Goal: Task Accomplishment & Management: Complete application form

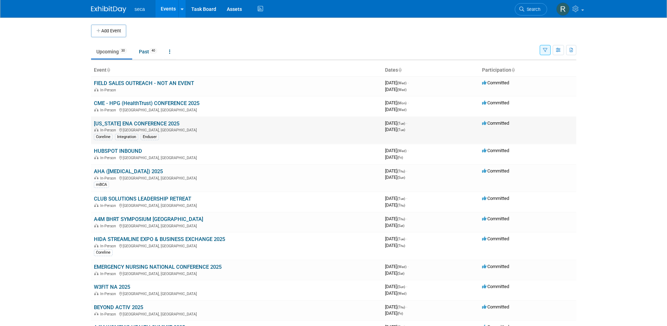
click at [140, 124] on link "[US_STATE] ENA CONFERENCE 2025" at bounding box center [136, 124] width 85 height 6
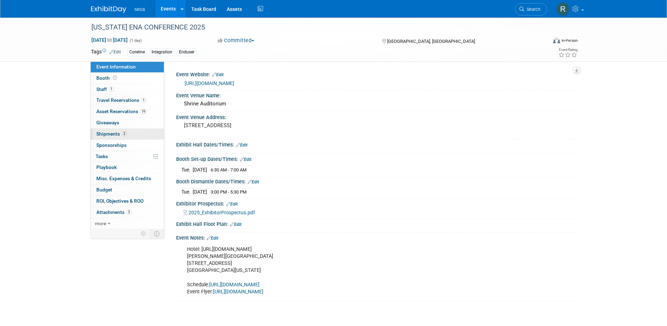
click at [110, 133] on span "Shipments 2" at bounding box center [111, 134] width 31 height 6
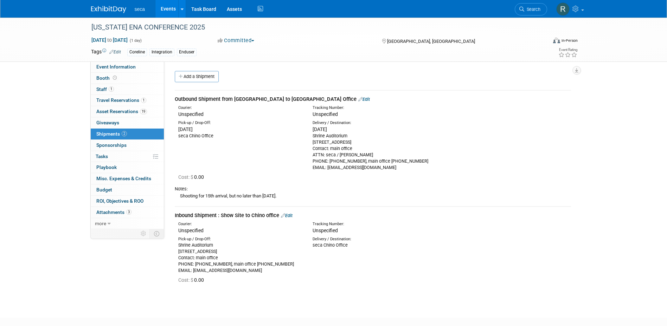
click at [292, 217] on link "Edit" at bounding box center [287, 215] width 12 height 5
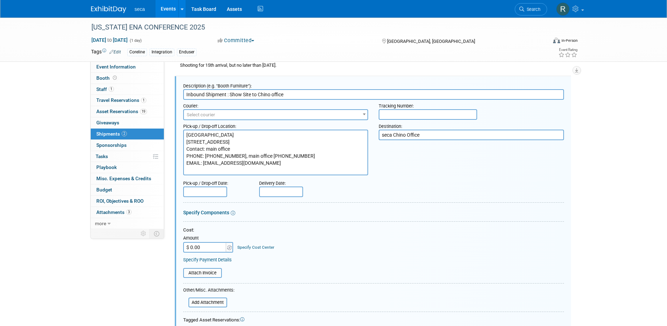
scroll to position [127, 0]
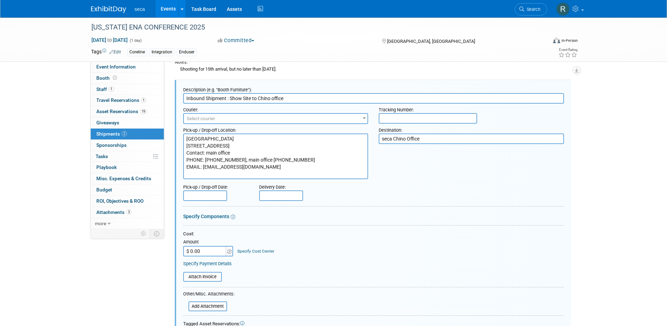
click at [210, 196] on input "text" at bounding box center [205, 196] width 44 height 11
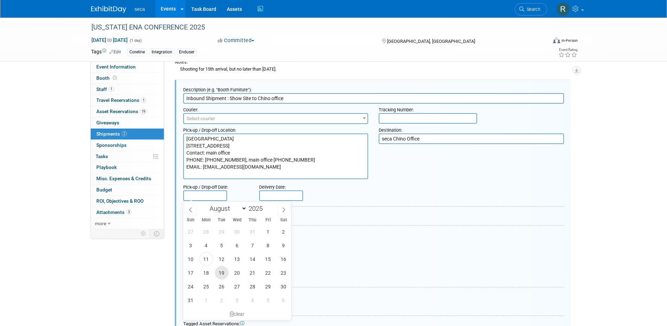
drag, startPoint x: 221, startPoint y: 271, endPoint x: 268, endPoint y: 265, distance: 47.4
click at [221, 271] on span "19" at bounding box center [222, 273] width 14 height 14
type input "Aug 19, 2025"
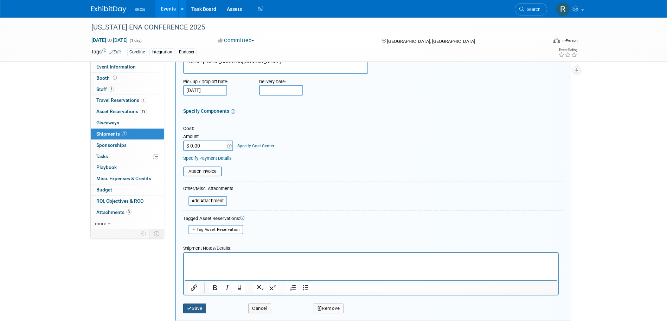
drag, startPoint x: 198, startPoint y: 308, endPoint x: 220, endPoint y: 296, distance: 24.9
click at [198, 308] on button "Save" at bounding box center [194, 309] width 23 height 10
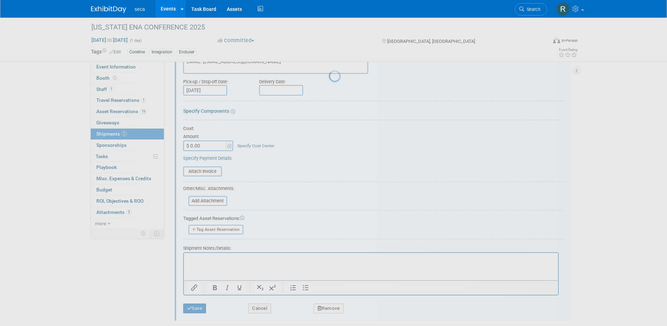
scroll to position [48, 0]
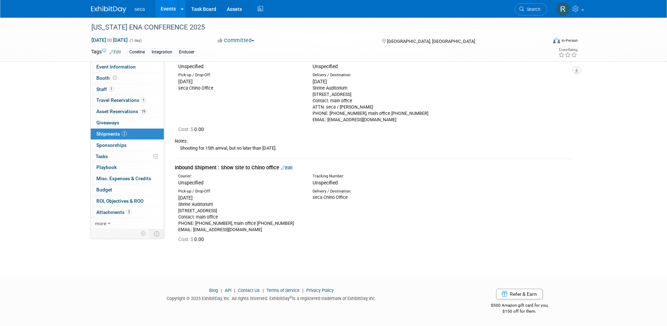
click at [170, 6] on link "Events" at bounding box center [168, 9] width 26 height 18
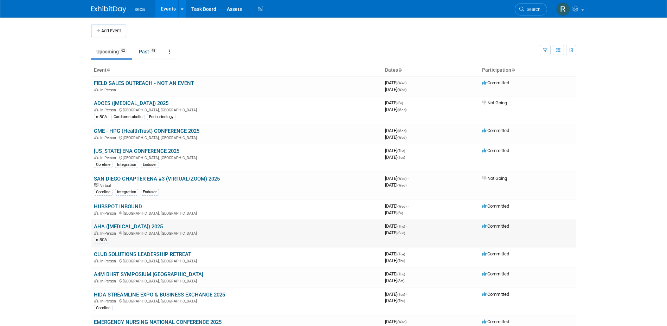
click at [122, 227] on link "AHA ([MEDICAL_DATA]) 2025" at bounding box center [128, 227] width 69 height 6
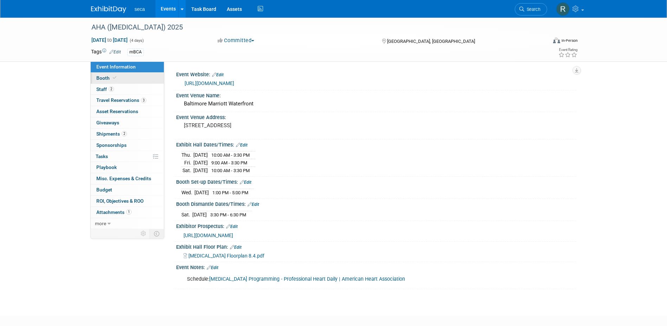
click at [104, 77] on span "Booth" at bounding box center [106, 78] width 21 height 6
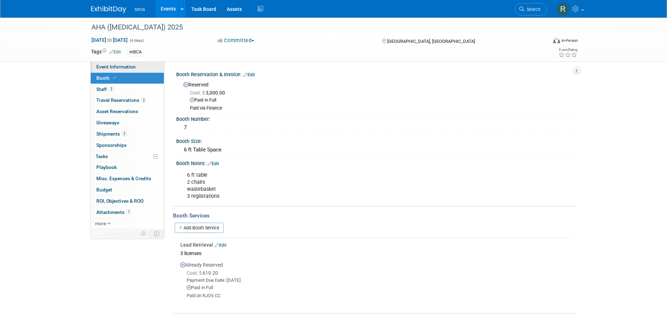
click at [110, 64] on span "Event Information" at bounding box center [115, 67] width 39 height 6
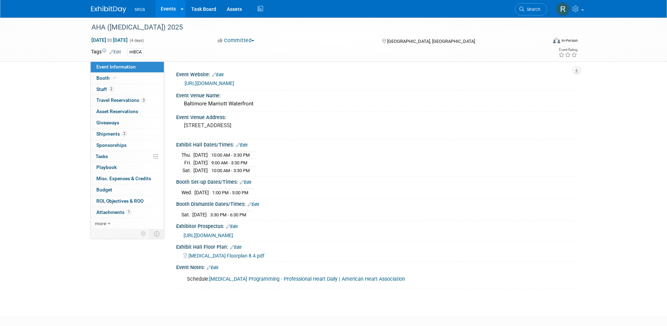
click at [233, 234] on span "https://exhibitatsessions.org/wp-content/uploads/2025/06/Exhibitor-Information-…" at bounding box center [209, 236] width 50 height 6
click at [244, 146] on link "Edit" at bounding box center [242, 145] width 12 height 5
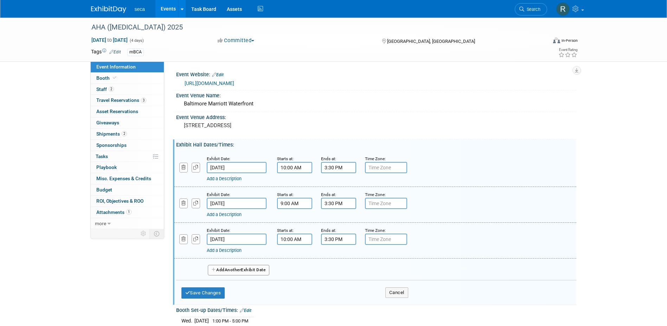
click at [216, 179] on link "Add a Description" at bounding box center [224, 178] width 35 height 5
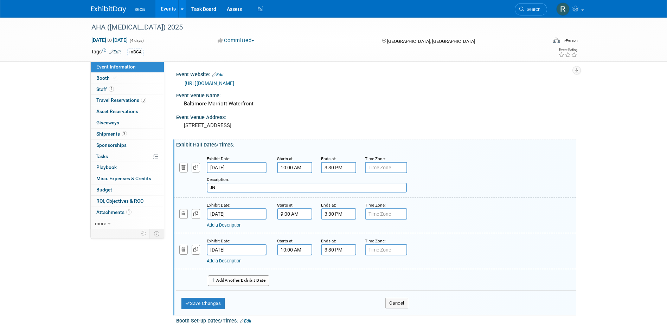
type input "u"
type input "U"
click at [436, 274] on div "Add Another Exhibit Date" at bounding box center [376, 278] width 400 height 19
click at [398, 305] on button "Cancel" at bounding box center [396, 303] width 23 height 11
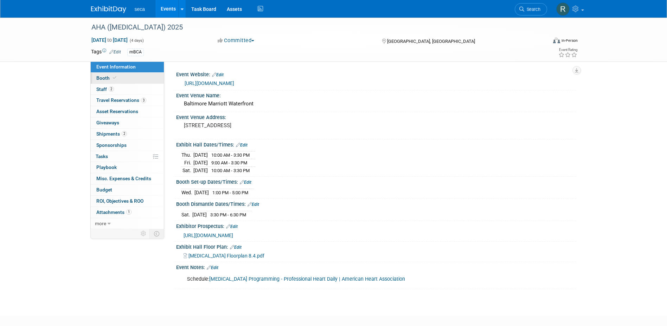
click at [105, 77] on span "Booth" at bounding box center [106, 78] width 21 height 6
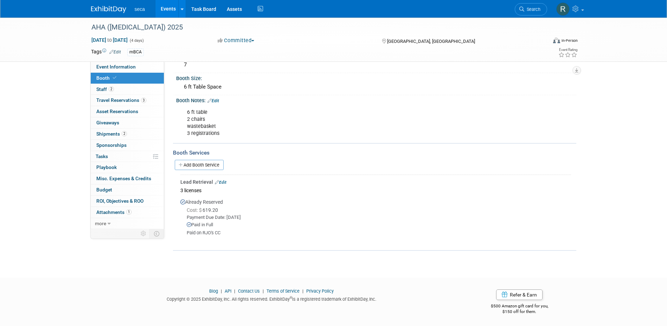
scroll to position [64, 0]
click at [134, 69] on span "Event Information" at bounding box center [115, 67] width 39 height 6
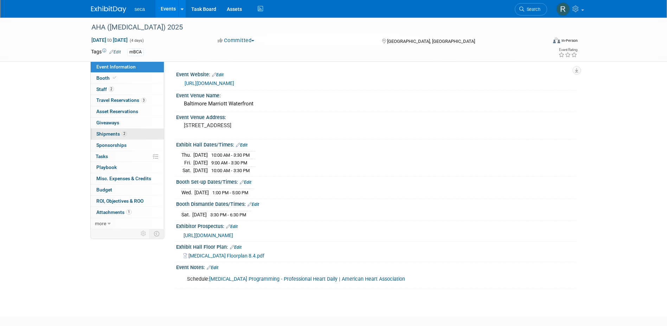
drag, startPoint x: 109, startPoint y: 132, endPoint x: 113, endPoint y: 133, distance: 4.3
click at [109, 132] on span "Shipments 2" at bounding box center [111, 134] width 31 height 6
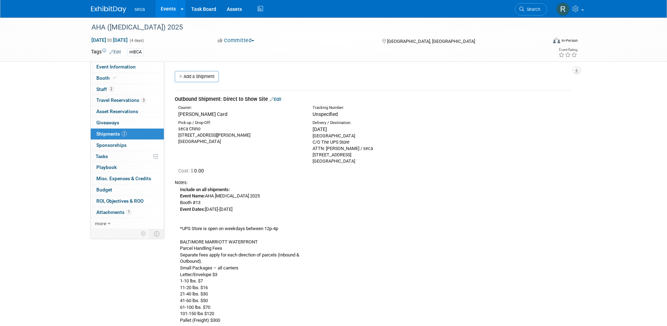
click at [281, 98] on link "Edit" at bounding box center [276, 99] width 12 height 5
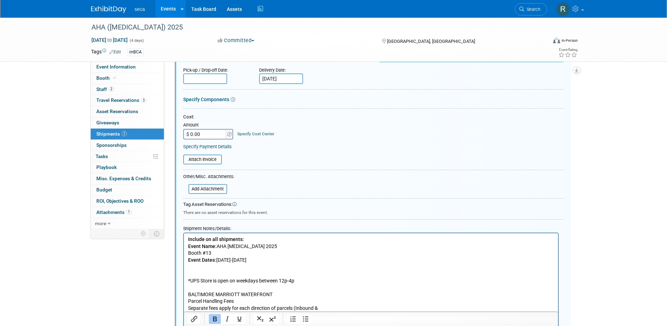
scroll to position [151, 0]
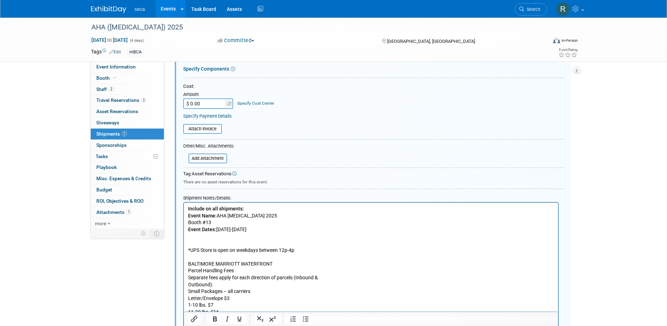
click at [213, 224] on p "Include on all shipments: Event Name: AHA Hypertension 2025 Booth #13 Event Dat…" at bounding box center [371, 312] width 366 height 213
click at [373, 230] on p "Include on all shipments: Event Name: AHA Hypertension 2025 Booth #7 Event Date…" at bounding box center [371, 312] width 366 height 213
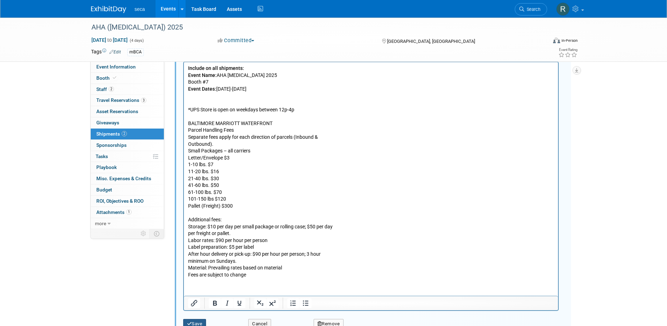
click at [196, 321] on button "Save" at bounding box center [194, 324] width 23 height 10
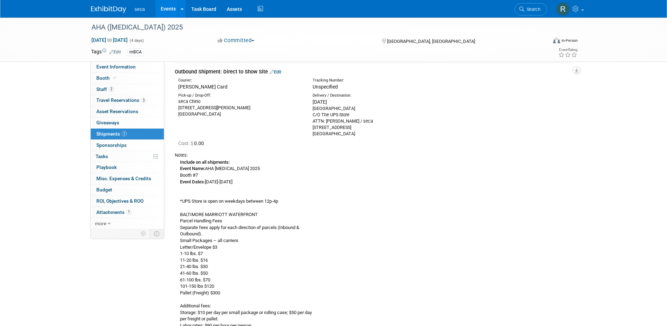
scroll to position [0, 0]
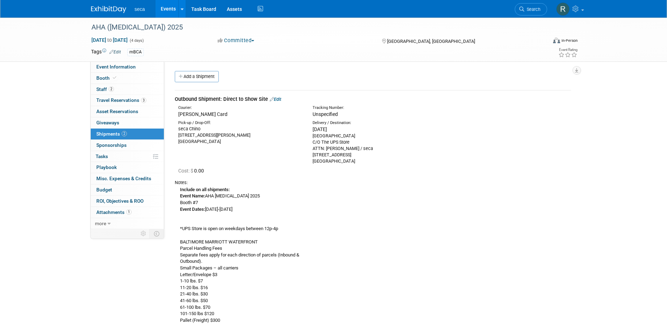
click at [278, 99] on link "Edit" at bounding box center [276, 99] width 12 height 5
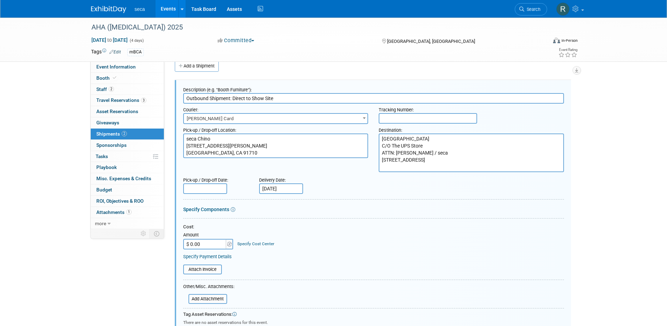
click at [468, 151] on textarea "Baltimore Marriott Waterfront Hotel C/O The UPS Store ATTN: Tessa Schwikerath /…" at bounding box center [471, 153] width 185 height 39
click at [475, 153] on textarea "Baltimore Marriott Waterfront Hotel C/O The UPS Store ATTN: Tessa Schwikerath /…" at bounding box center [471, 153] width 185 height 39
click at [363, 174] on div "Pick-up / Drop-off Date: Delivery Date: Sep 1, 2025" at bounding box center [373, 184] width 391 height 20
click at [439, 145] on textarea "Baltimore Marriott Waterfront Hotel C/O The UPS Store ATTN: Tessa Schwikerath /…" at bounding box center [471, 153] width 185 height 39
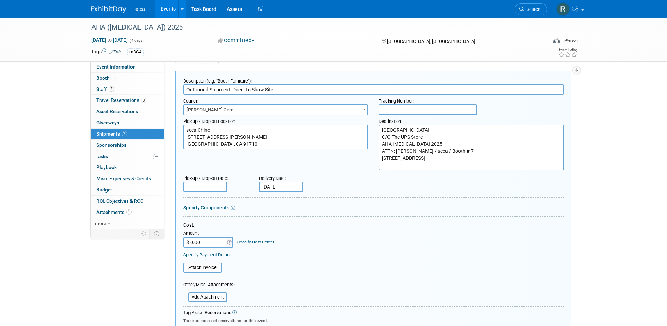
scroll to position [35, 0]
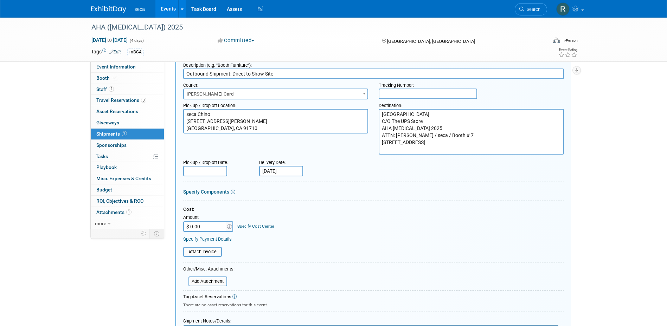
type textarea "Baltimore Marriott Waterfront Hotel C/O The UPS Store AHA Hypertension 2025 ATT…"
click at [367, 166] on div "Pick-up / Drop-off Date: Delivery Date: Sep 1, 2025" at bounding box center [373, 166] width 391 height 20
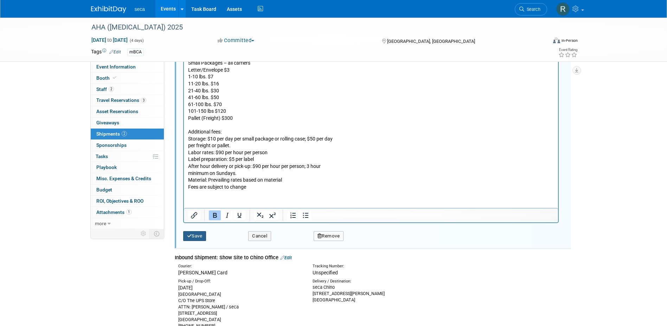
click at [198, 238] on button "Save" at bounding box center [194, 236] width 23 height 10
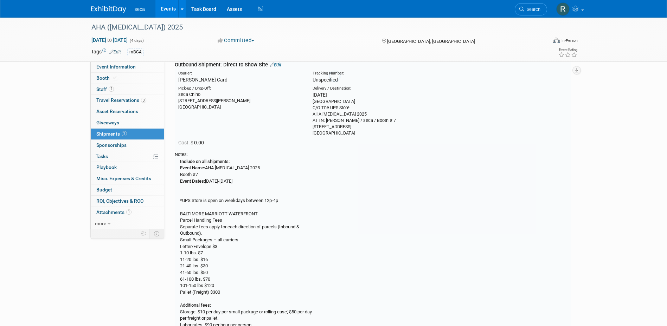
scroll to position [11, 0]
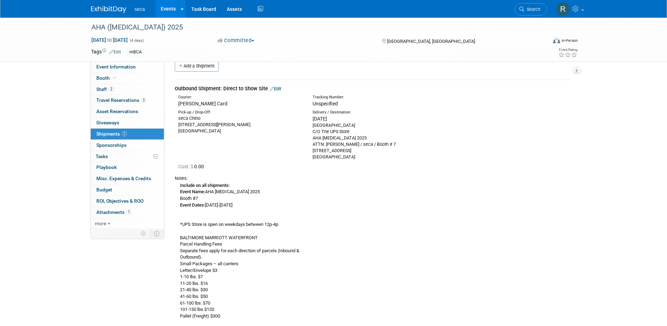
click at [279, 89] on link "Edit" at bounding box center [276, 88] width 12 height 5
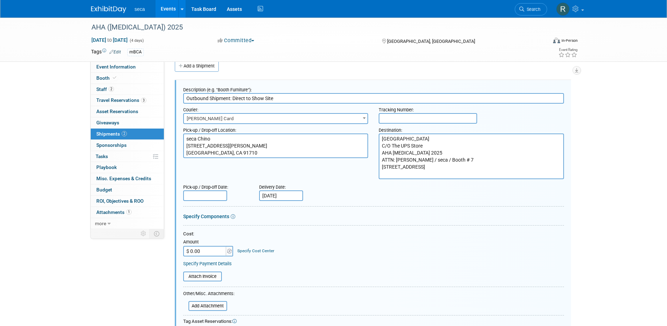
scroll to position [0, 0]
click at [281, 194] on input "Sep 1, 2025" at bounding box center [281, 196] width 44 height 11
click at [268, 208] on icon at bounding box center [266, 209] width 5 height 5
select select "7"
click at [342, 283] on span "29" at bounding box center [344, 287] width 14 height 14
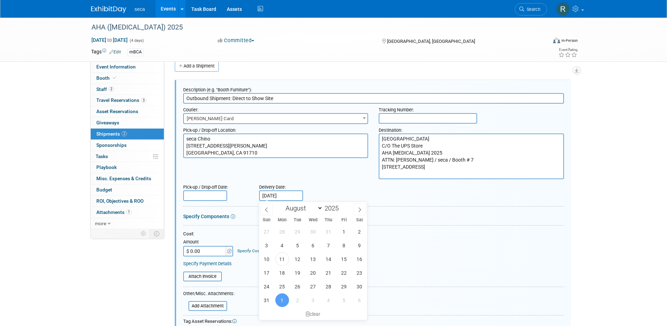
type input "Aug 29, 2025"
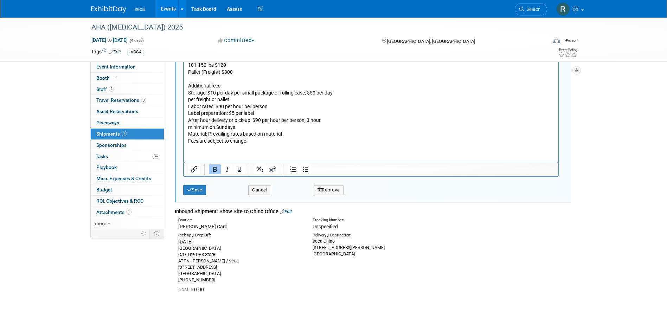
scroll to position [483, 0]
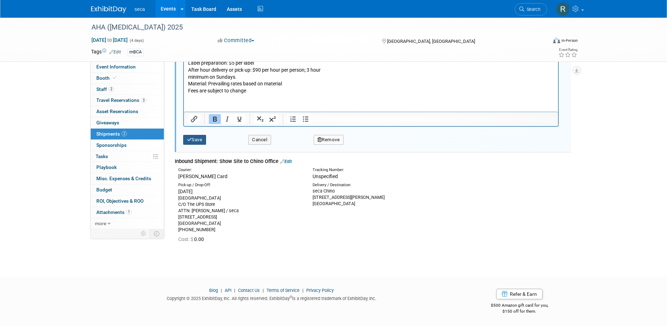
click at [193, 136] on button "Save" at bounding box center [194, 140] width 23 height 10
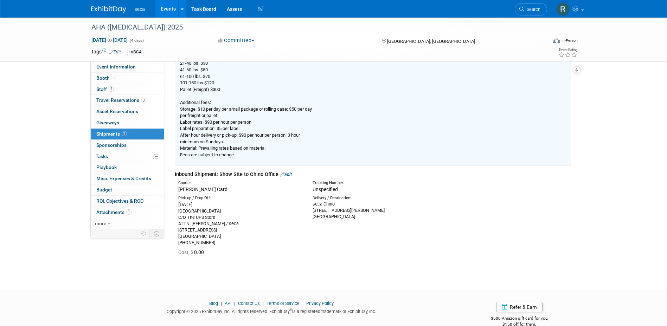
scroll to position [250, 0]
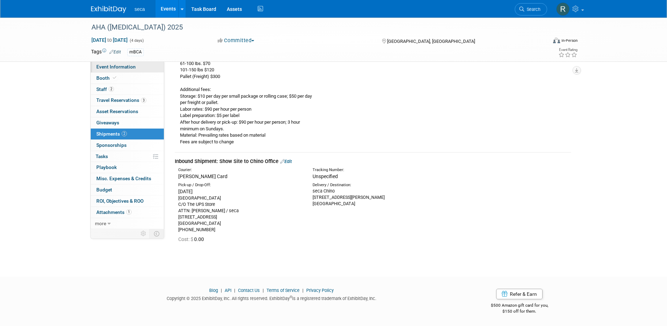
click at [123, 66] on span "Event Information" at bounding box center [115, 67] width 39 height 6
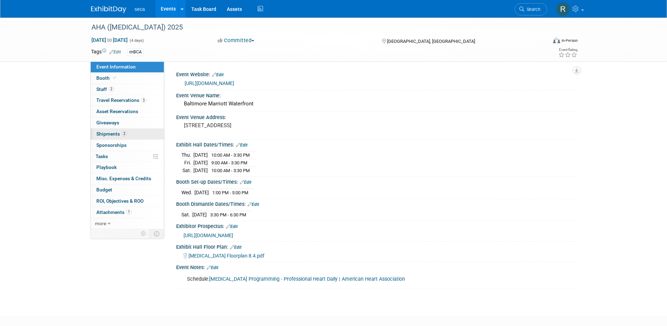
click at [112, 132] on span "Shipments 2" at bounding box center [111, 134] width 31 height 6
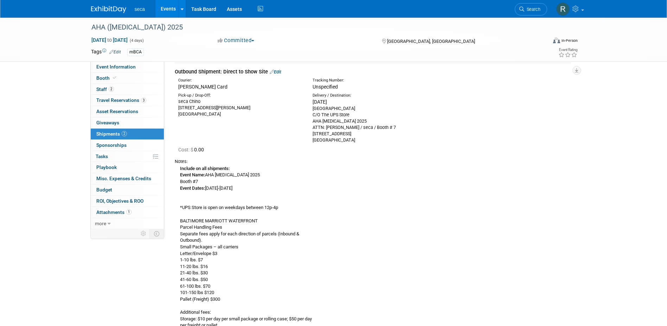
scroll to position [4, 0]
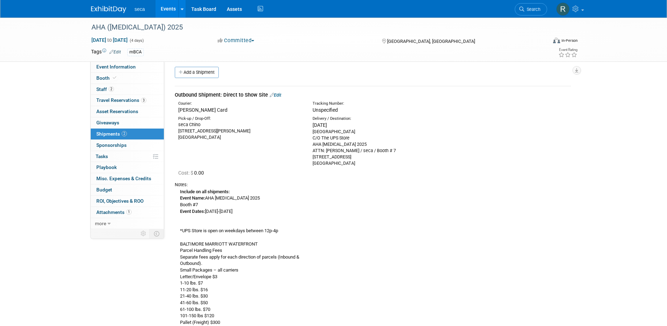
drag, startPoint x: 410, startPoint y: 262, endPoint x: 293, endPoint y: 341, distance: 141.0
click at [105, 77] on span "Booth" at bounding box center [106, 78] width 21 height 6
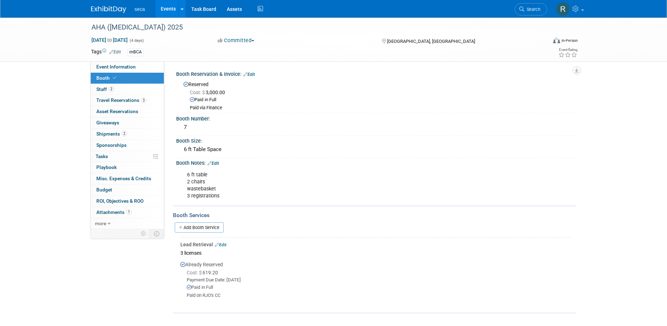
scroll to position [0, 0]
click at [115, 91] on link "2 Staff 2" at bounding box center [127, 89] width 73 height 11
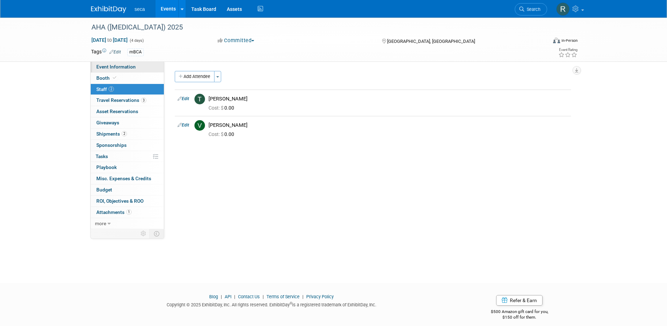
click at [120, 67] on span "Event Information" at bounding box center [115, 67] width 39 height 6
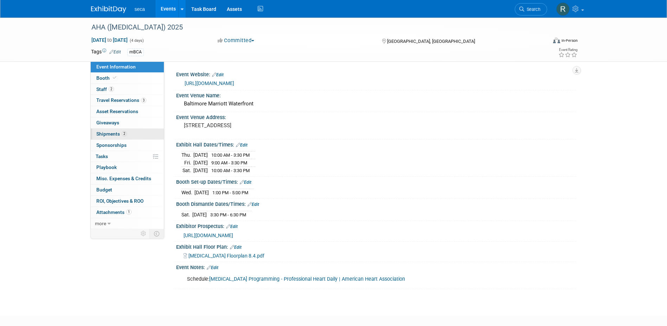
click at [117, 132] on span "Shipments 2" at bounding box center [111, 134] width 31 height 6
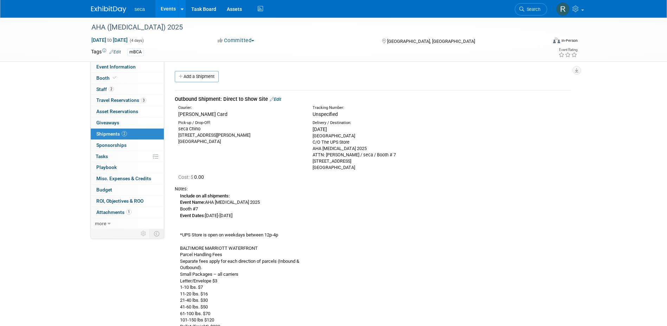
click at [168, 9] on link "Events" at bounding box center [168, 9] width 26 height 18
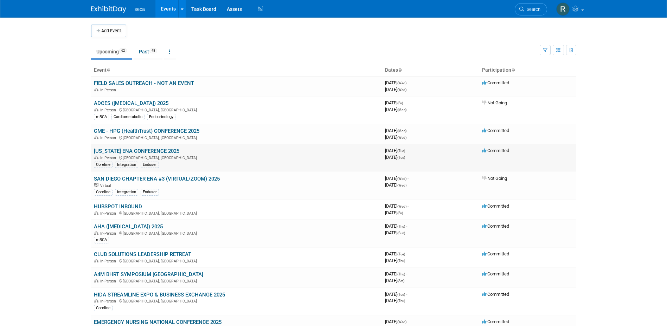
click at [118, 149] on link "[US_STATE] ENA CONFERENCE 2025" at bounding box center [136, 151] width 85 height 6
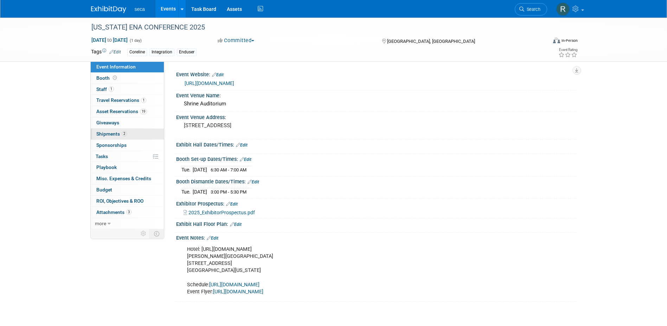
click at [114, 133] on span "Shipments 2" at bounding box center [111, 134] width 31 height 6
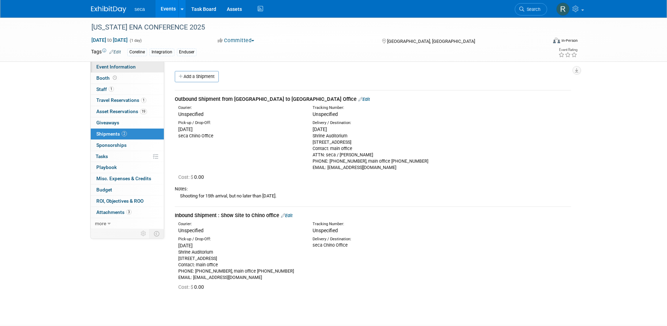
click at [120, 67] on span "Event Information" at bounding box center [115, 67] width 39 height 6
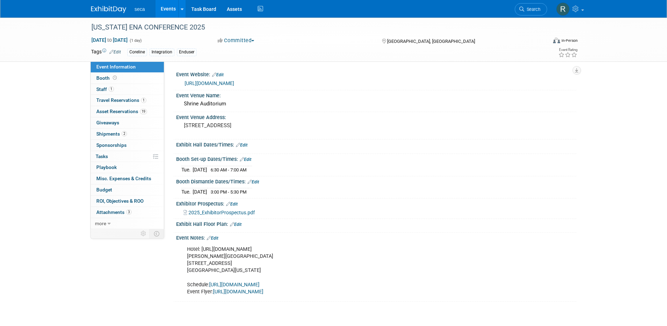
click at [170, 6] on link "Events" at bounding box center [168, 9] width 26 height 18
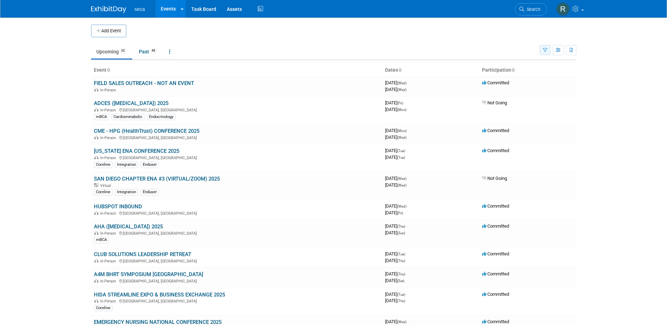
click at [544, 49] on icon "button" at bounding box center [545, 50] width 5 height 5
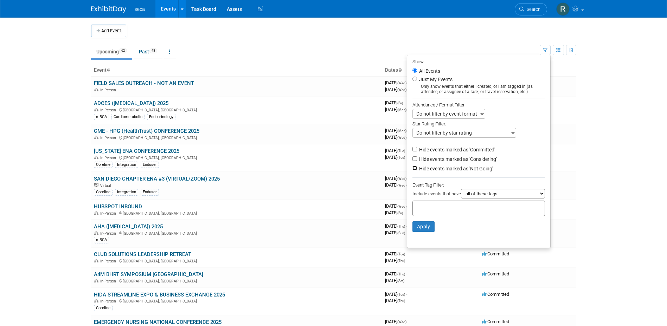
click at [412, 170] on input "Hide events marked as 'Not Going'" at bounding box center [414, 168] width 5 height 5
checkbox input "true"
click at [412, 159] on input "Hide events marked as 'Considering'" at bounding box center [414, 158] width 5 height 5
checkbox input "true"
click at [422, 229] on button "Apply" at bounding box center [423, 226] width 22 height 11
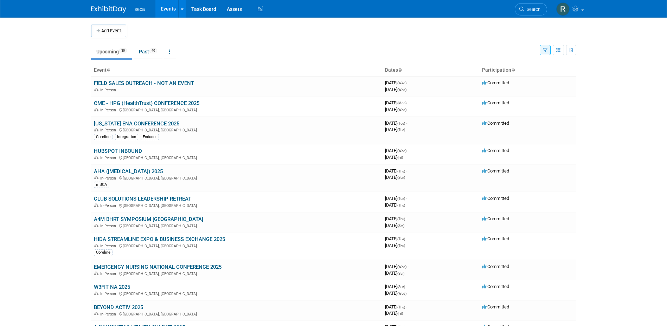
click at [543, 47] on button "button" at bounding box center [545, 50] width 11 height 10
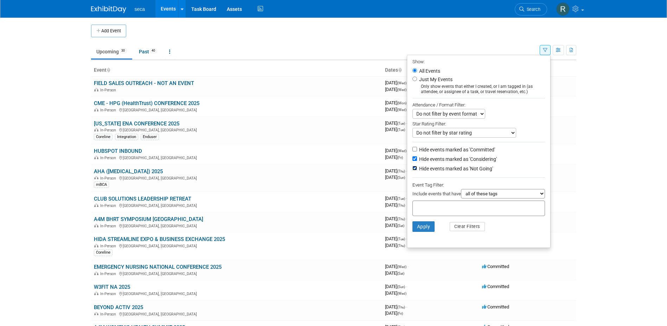
click at [412, 169] on input "Hide events marked as 'Not Going'" at bounding box center [414, 168] width 5 height 5
checkbox input "false"
click at [412, 159] on input "Hide events marked as 'Considering'" at bounding box center [414, 158] width 5 height 5
checkbox input "false"
click at [419, 229] on button "Apply" at bounding box center [423, 226] width 22 height 11
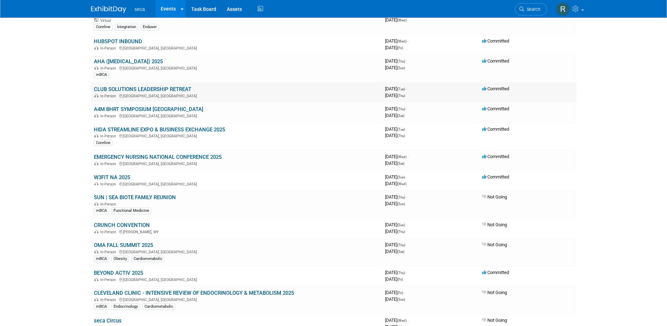
scroll to position [176, 0]
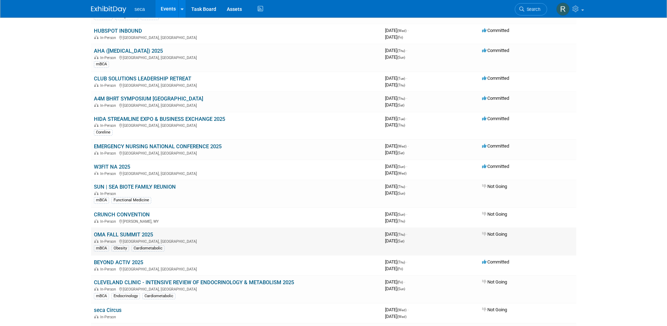
click at [134, 232] on link "OMA FALL SUMMIT 2025" at bounding box center [123, 235] width 59 height 6
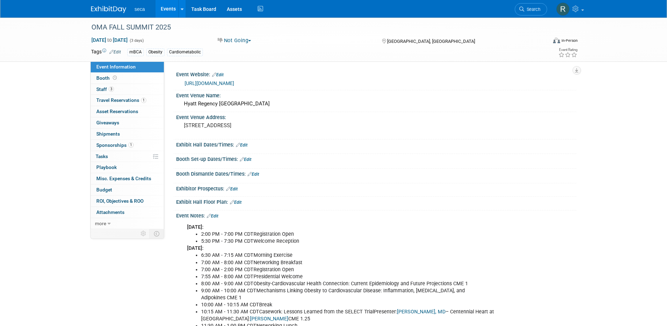
click at [228, 38] on button "Not Going" at bounding box center [234, 40] width 39 height 7
click at [246, 51] on link "Committed" at bounding box center [243, 52] width 56 height 10
click at [168, 9] on link "Events" at bounding box center [168, 9] width 26 height 18
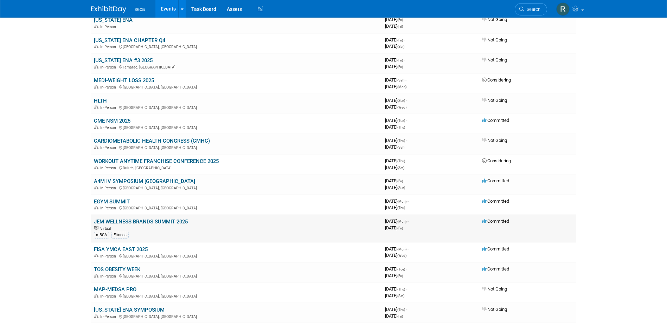
scroll to position [527, 0]
drag, startPoint x: 121, startPoint y: 199, endPoint x: 155, endPoint y: 198, distance: 34.1
click at [121, 199] on link "EGYM SUMMIT" at bounding box center [112, 201] width 36 height 6
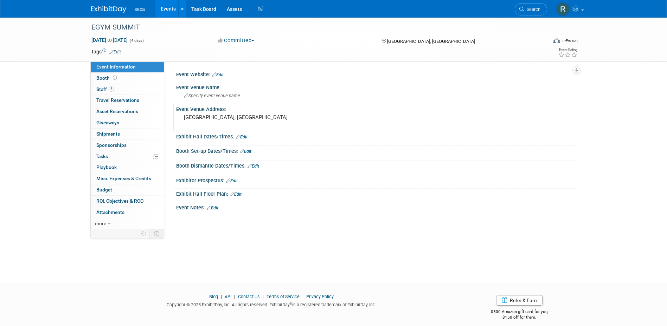
click at [210, 118] on pre "Austin, TX" at bounding box center [259, 117] width 151 height 6
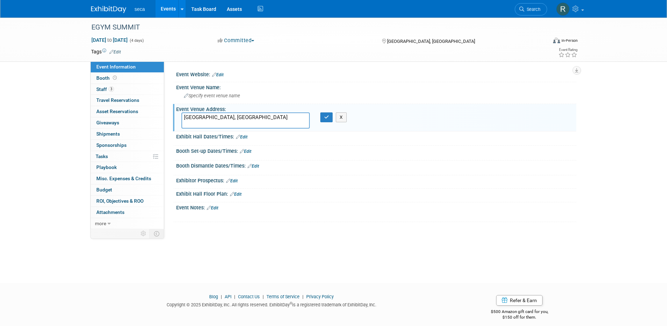
click at [210, 118] on textarea "Austin, TX" at bounding box center [245, 120] width 128 height 16
click at [247, 127] on textarea "3001 Kalahari Blvd. Round Rock, TX" at bounding box center [245, 120] width 128 height 16
click at [241, 123] on textarea "3001 Kalahari Blvd. Round Rock, TX" at bounding box center [245, 120] width 128 height 16
type textarea "3001 Kalahari Blvd. Round Rock, TX 78665"
click at [325, 117] on icon "button" at bounding box center [326, 117] width 5 height 5
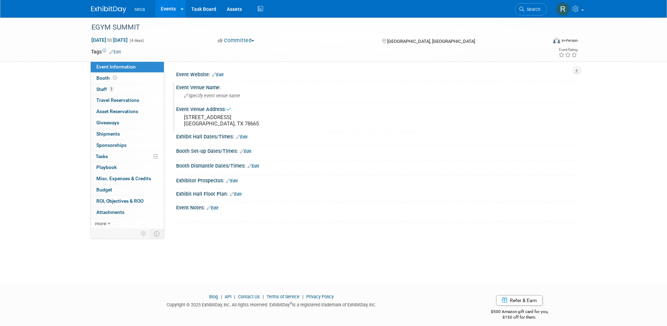
click at [217, 95] on span "Specify event venue name" at bounding box center [212, 95] width 56 height 5
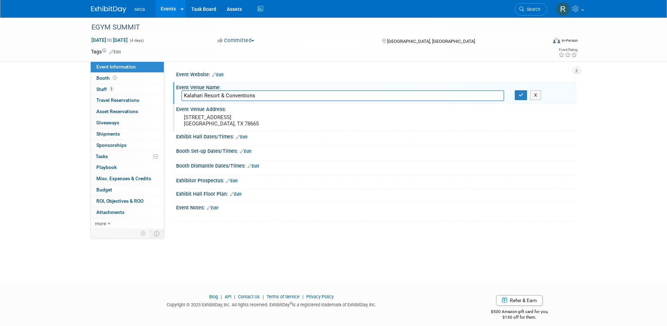
click at [219, 94] on input "Kalahari Resort & Conventions" at bounding box center [342, 95] width 323 height 11
type input "Kalahari Resort & Conventions"
click at [516, 95] on button "button" at bounding box center [521, 95] width 13 height 10
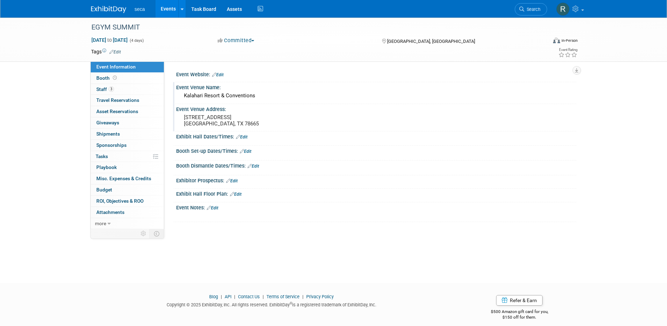
click at [237, 180] on link "Edit" at bounding box center [232, 181] width 12 height 5
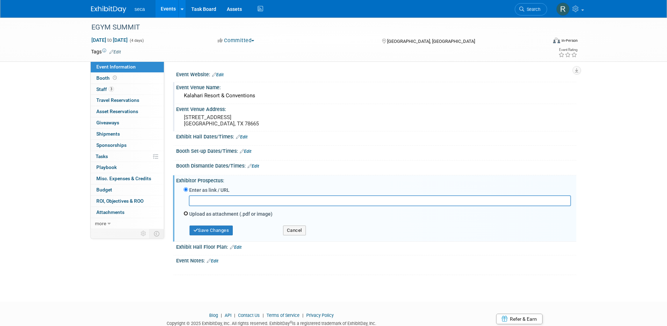
click at [185, 215] on input "Upload as attachment (.pdf or image)" at bounding box center [186, 213] width 5 height 5
radio input "true"
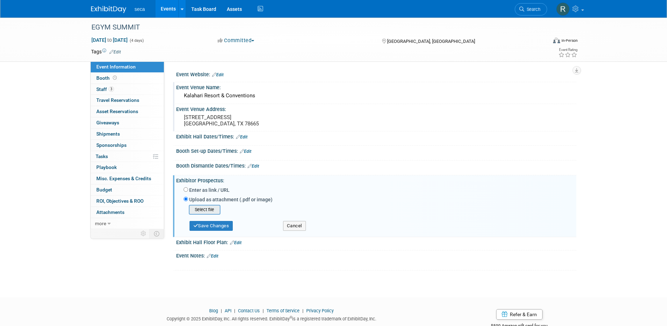
click at [206, 206] on input "file" at bounding box center [178, 210] width 84 height 8
type input "C:\fakepath\2025 Sponsors - Innovation Summit.pptx"
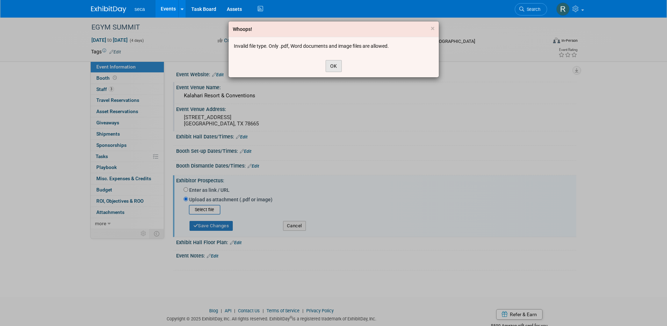
click at [334, 66] on button "OK" at bounding box center [334, 66] width 16 height 12
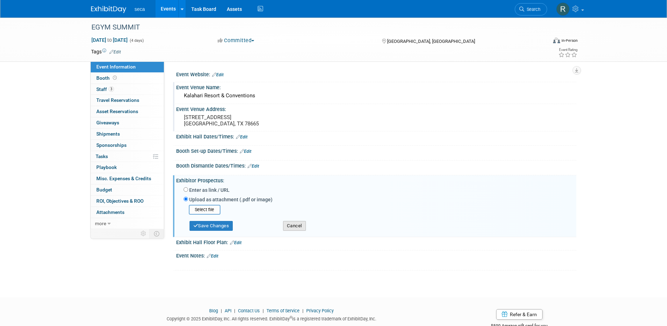
click at [291, 228] on button "Cancel" at bounding box center [294, 226] width 23 height 10
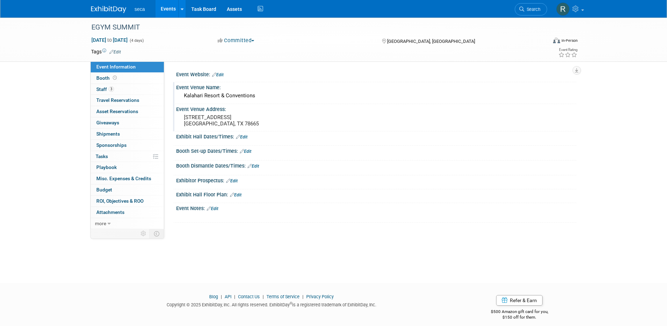
click at [217, 208] on link "Edit" at bounding box center [213, 208] width 12 height 5
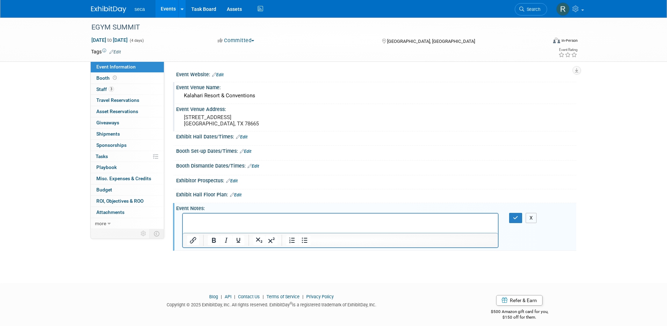
click at [532, 218] on button "X" at bounding box center [531, 218] width 11 height 10
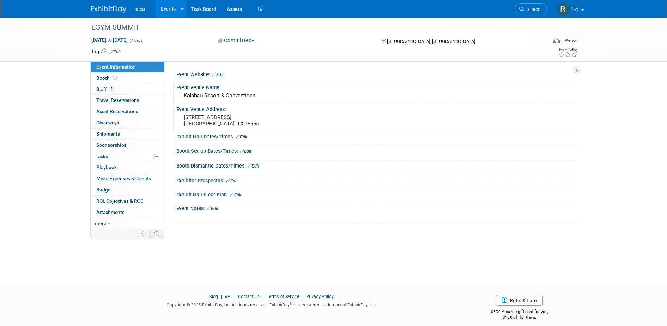
click at [237, 194] on link "Edit" at bounding box center [236, 195] width 12 height 5
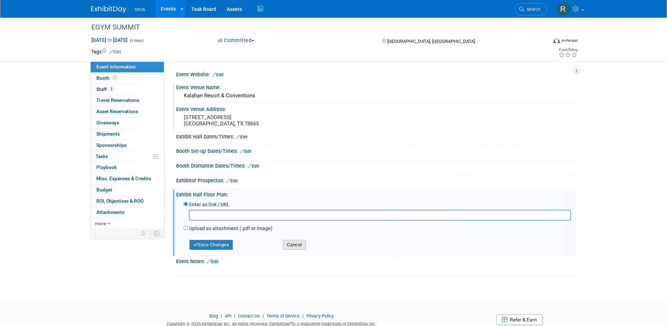
click at [297, 248] on button "Cancel" at bounding box center [294, 245] width 23 height 10
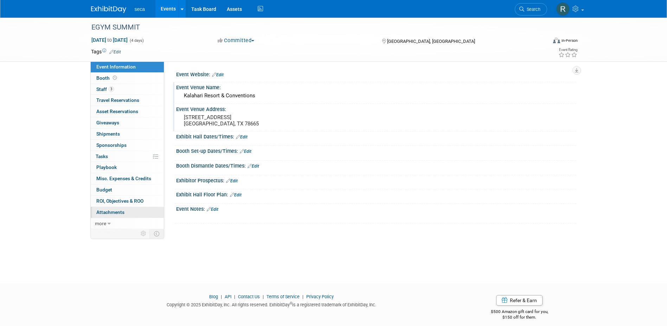
click at [115, 213] on span "Attachments 0" at bounding box center [110, 213] width 28 height 6
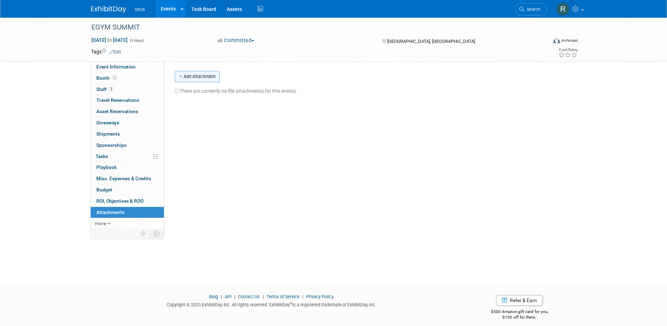
click at [194, 77] on button "Add Attachment" at bounding box center [197, 76] width 45 height 11
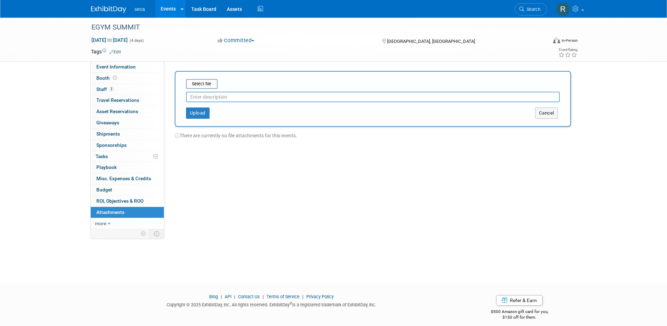
click at [207, 98] on input "text" at bounding box center [373, 97] width 374 height 11
type input "Summit Info"
click at [194, 110] on button "Upload" at bounding box center [198, 113] width 24 height 11
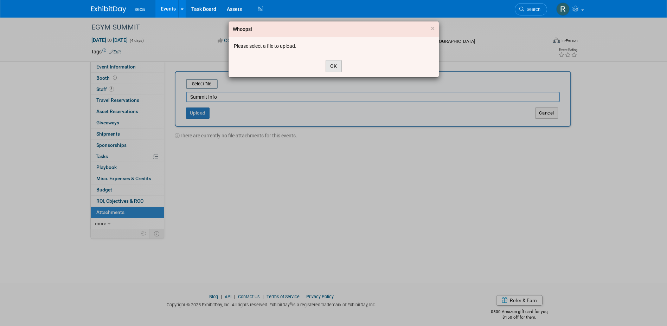
click at [340, 67] on button "OK" at bounding box center [334, 66] width 16 height 12
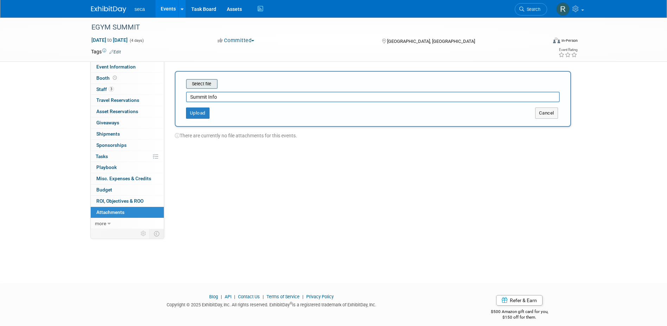
click at [204, 84] on input "file" at bounding box center [175, 84] width 84 height 8
type input "C:\fakepath\2025 Sponsors - Innovation Summit.pptx"
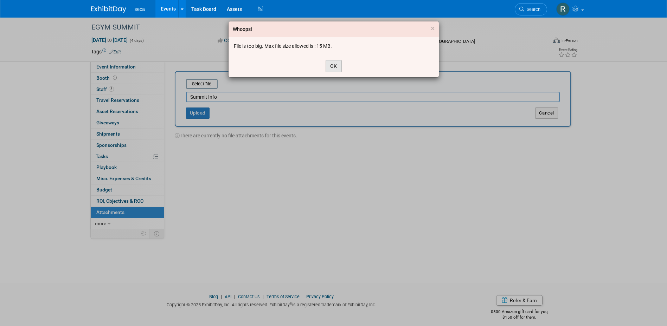
click at [332, 64] on button "OK" at bounding box center [334, 66] width 16 height 12
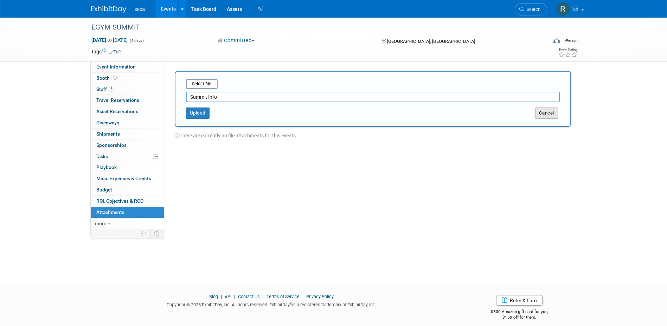
click at [554, 108] on button "Cancel" at bounding box center [546, 113] width 23 height 11
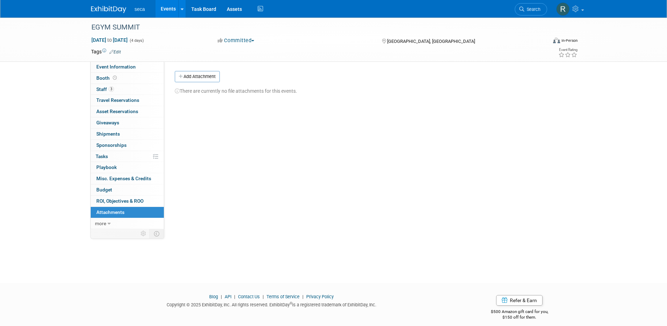
drag, startPoint x: 135, startPoint y: 66, endPoint x: 173, endPoint y: 74, distance: 38.4
click at [135, 66] on link "Event Information" at bounding box center [127, 67] width 73 height 11
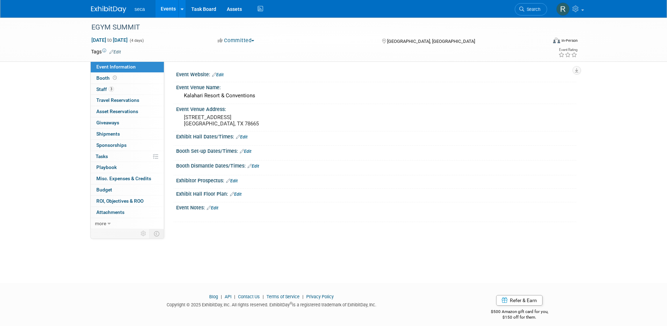
click at [166, 9] on link "Events" at bounding box center [168, 9] width 26 height 18
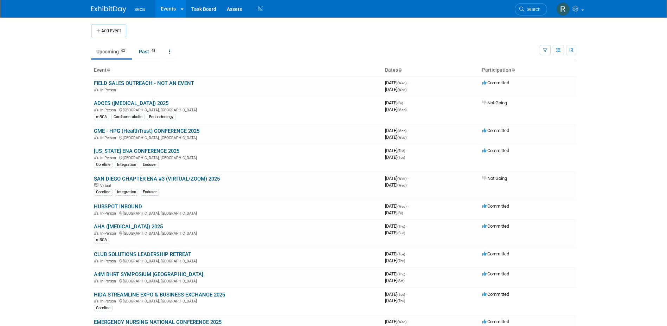
click at [113, 31] on button "Add Event" at bounding box center [108, 31] width 35 height 13
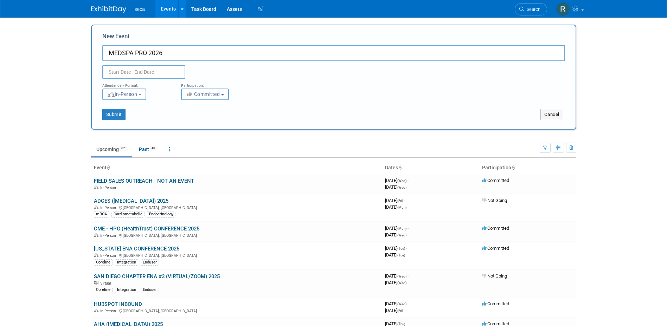
type input "MEDSPA PRO 2026"
click at [141, 72] on input "text" at bounding box center [143, 72] width 83 height 14
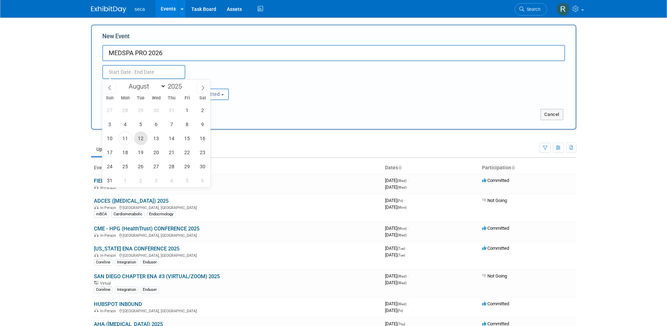
click at [139, 139] on span "12" at bounding box center [141, 138] width 14 height 14
click at [172, 139] on span "14" at bounding box center [172, 138] width 14 height 14
type input "[DATE] to [DATE]"
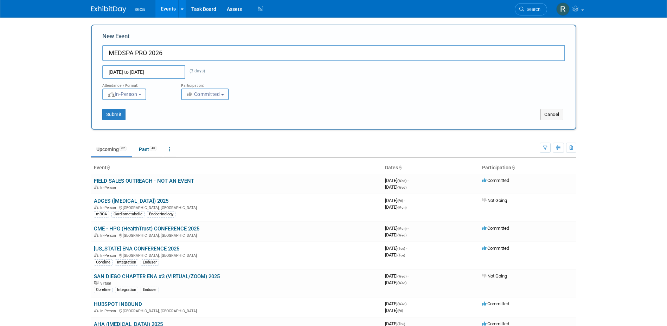
click at [192, 95] on icon "button" at bounding box center [190, 94] width 8 height 5
click at [203, 122] on label "Considering" at bounding box center [208, 120] width 46 height 9
click at [188, 122] on input "Considering" at bounding box center [185, 121] width 5 height 5
select select "2"
click at [113, 113] on button "Submit" at bounding box center [113, 114] width 23 height 11
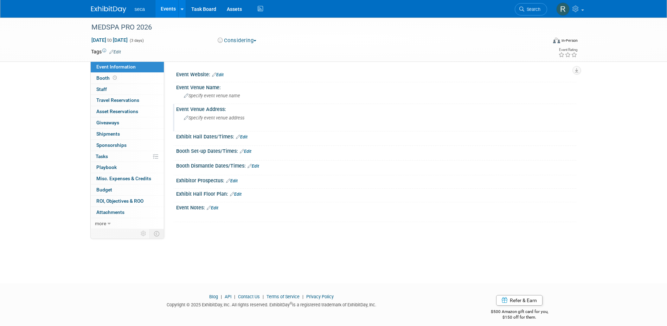
click at [214, 120] on span "Specify event venue address" at bounding box center [214, 117] width 60 height 5
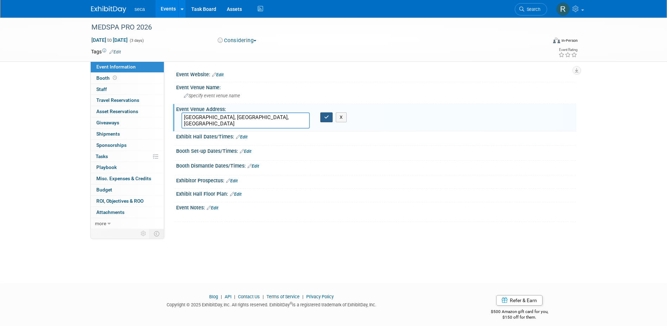
type textarea "[GEOGRAPHIC_DATA], [GEOGRAPHIC_DATA], [GEOGRAPHIC_DATA]"
click at [330, 121] on button "button" at bounding box center [326, 117] width 13 height 10
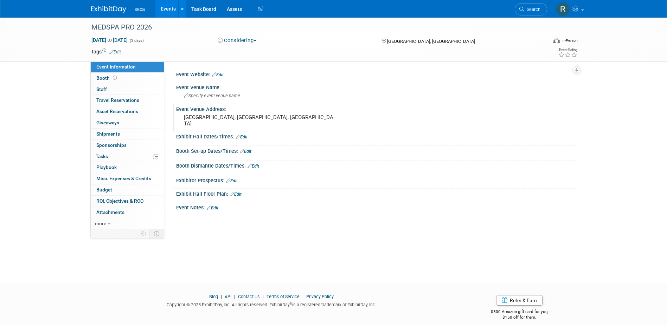
click at [173, 7] on link "Events" at bounding box center [168, 9] width 26 height 18
